Goal: Check status: Check status

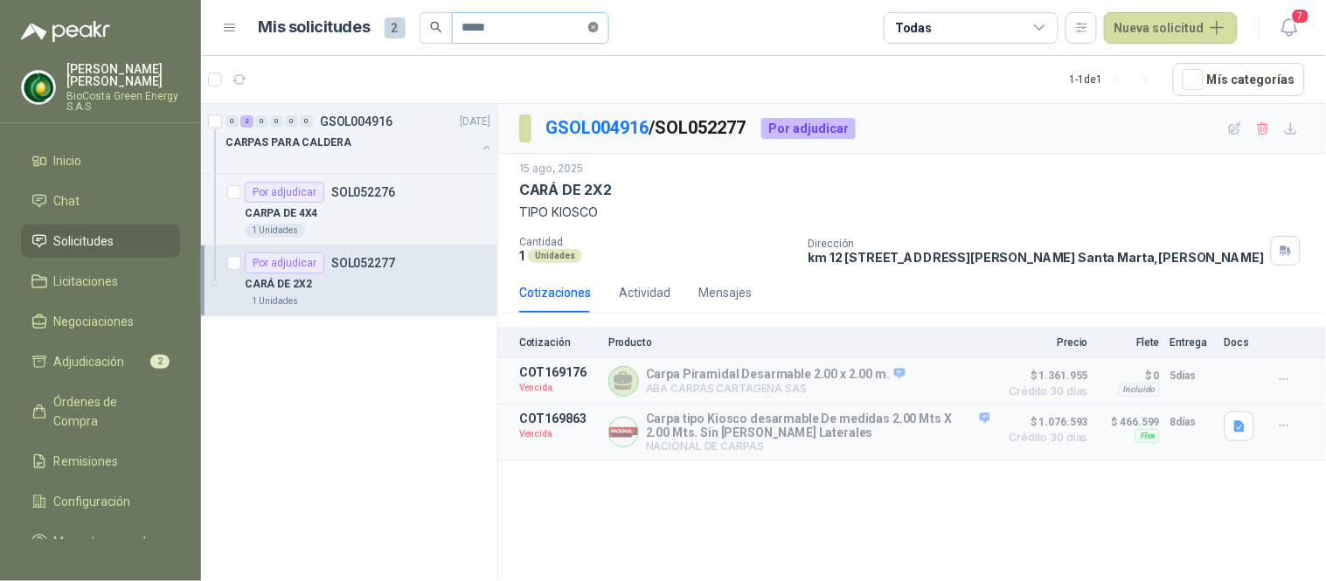
scroll to position [6, 0]
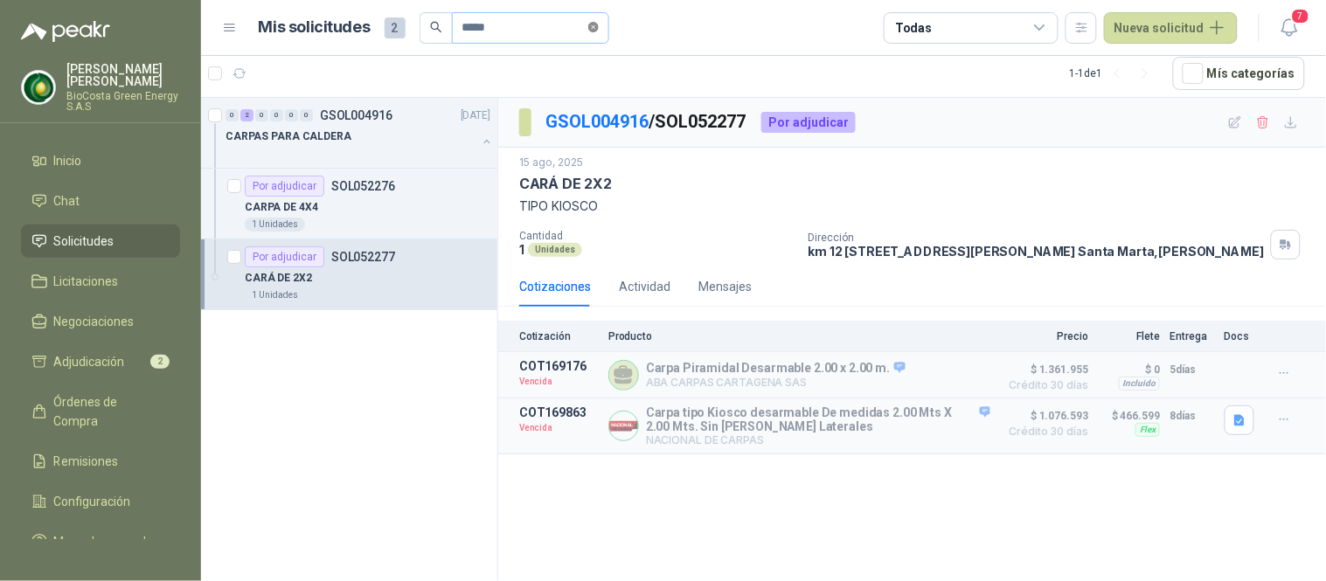
click at [599, 28] on icon "close-circle" at bounding box center [593, 27] width 10 height 10
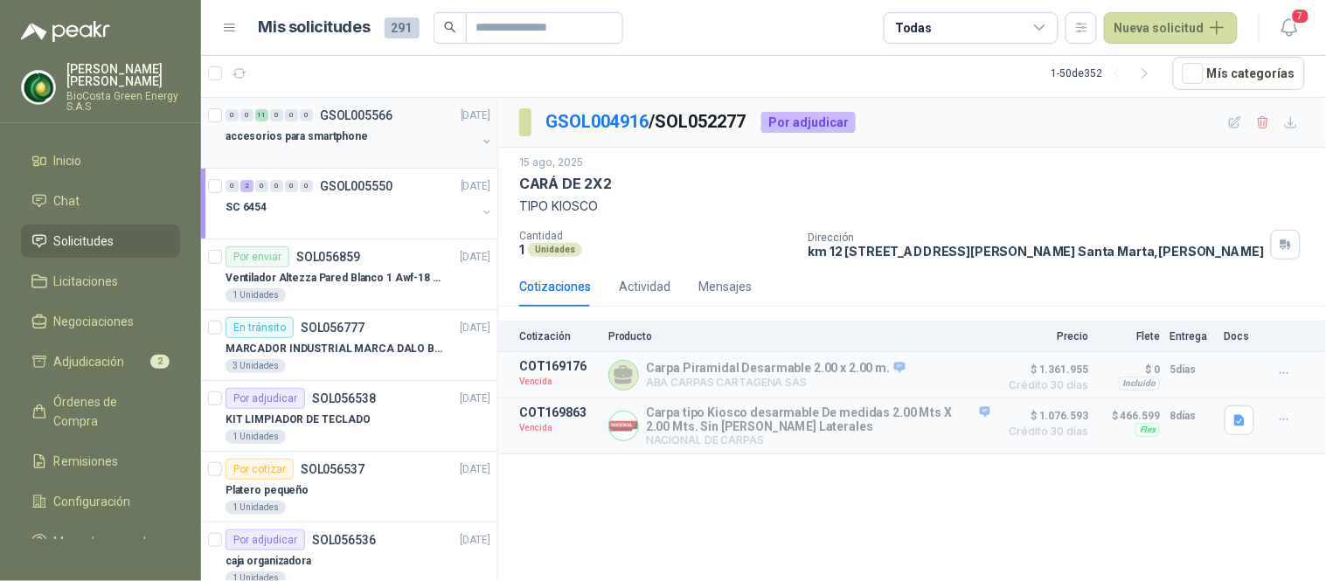
click at [295, 154] on div at bounding box center [350, 154] width 251 height 14
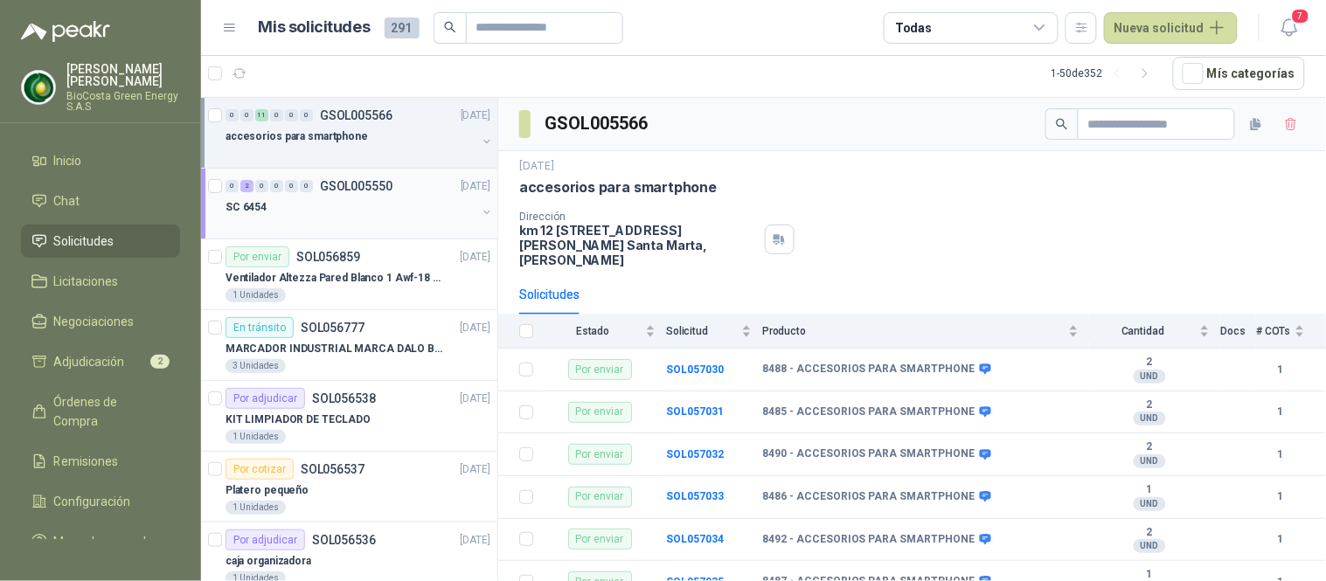
click at [358, 197] on div "SC 6454" at bounding box center [350, 207] width 251 height 21
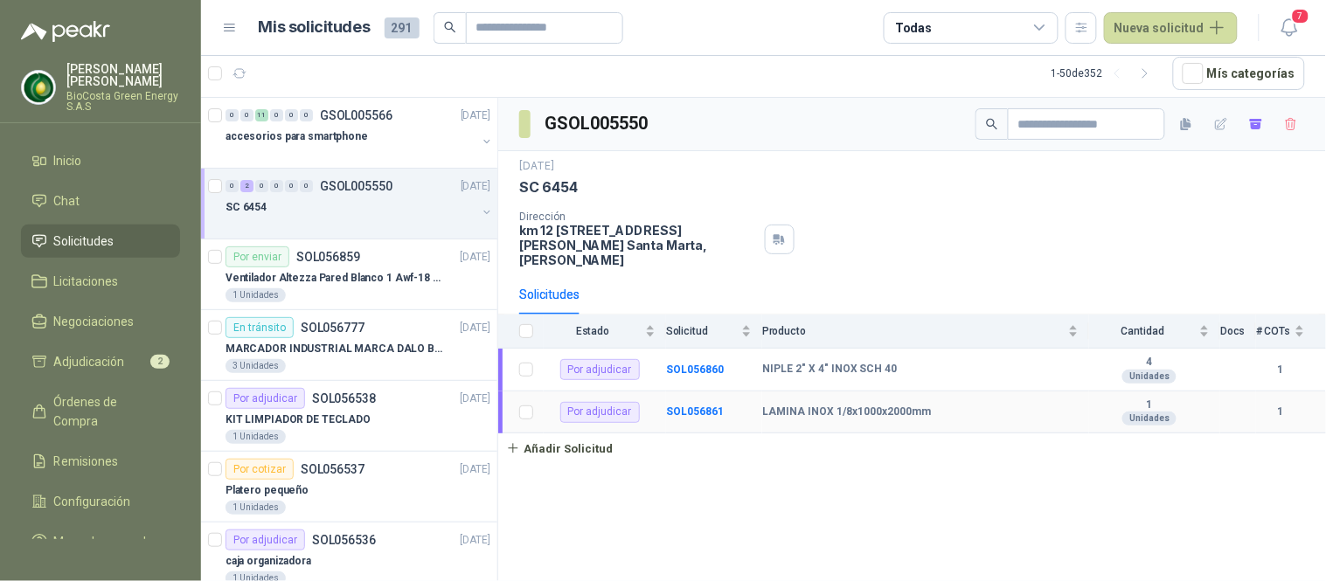
click at [699, 392] on td "SOL056861" at bounding box center [714, 413] width 96 height 43
click at [700, 406] on b "SOL056861" at bounding box center [695, 412] width 58 height 12
